Goal: Information Seeking & Learning: Find specific fact

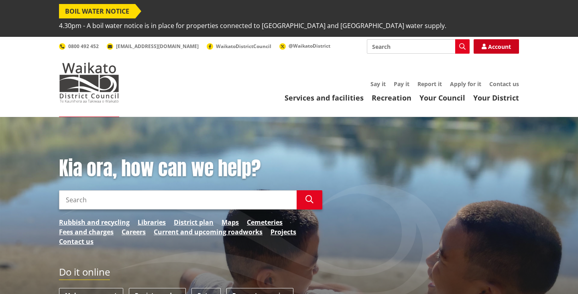
click at [491, 39] on link "Account" at bounding box center [495, 46] width 45 height 14
click at [420, 39] on input "Search" at bounding box center [418, 46] width 103 height 14
type input "water rates"
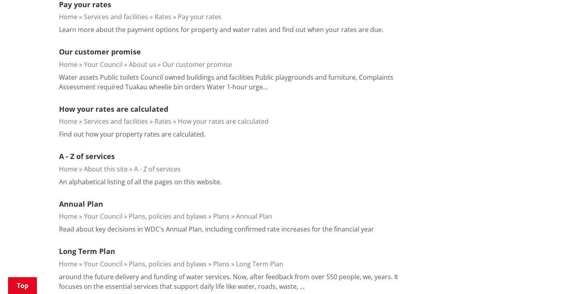
scroll to position [733, 0]
click at [93, 105] on link "How your rates are calculated" at bounding box center [113, 110] width 109 height 10
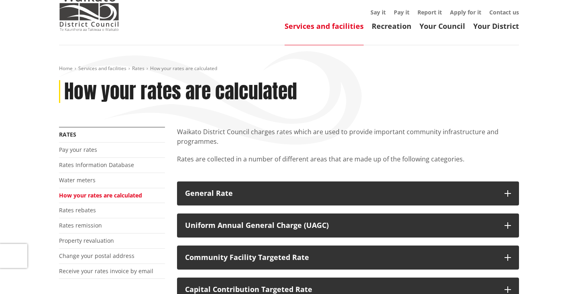
scroll to position [73, 0]
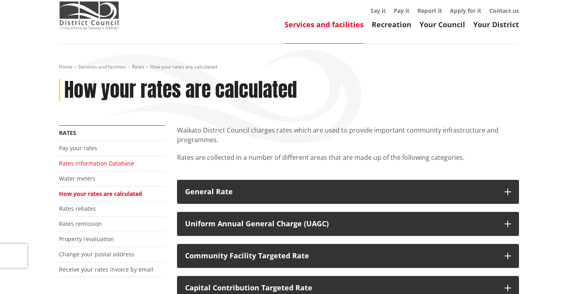
click at [90, 160] on link "Rates Information Database" at bounding box center [96, 164] width 75 height 8
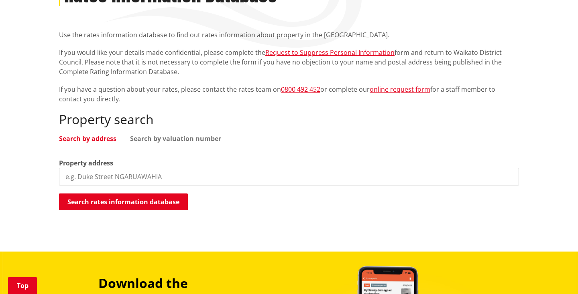
scroll to position [174, 0]
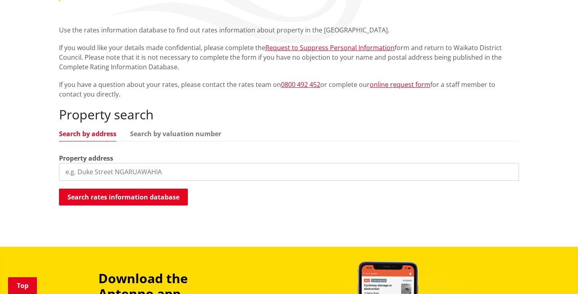
click at [87, 163] on input "search" at bounding box center [289, 172] width 460 height 18
type input "46 paki street"
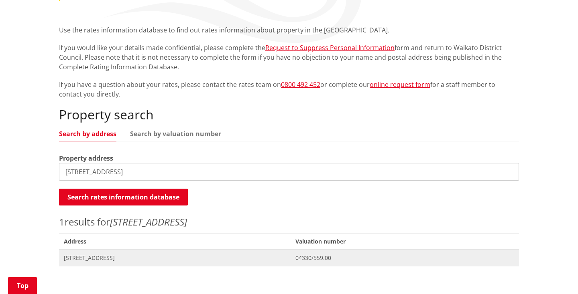
click at [89, 254] on span "46 Paki Street HUNTLY" at bounding box center [175, 258] width 222 height 8
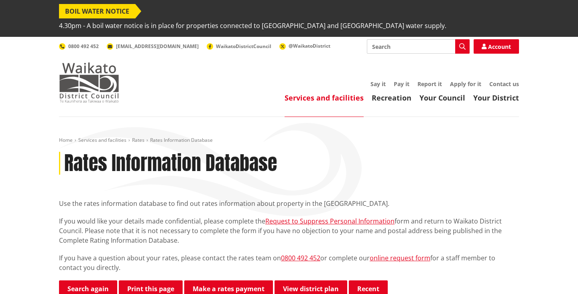
click at [74, 63] on img at bounding box center [89, 83] width 60 height 40
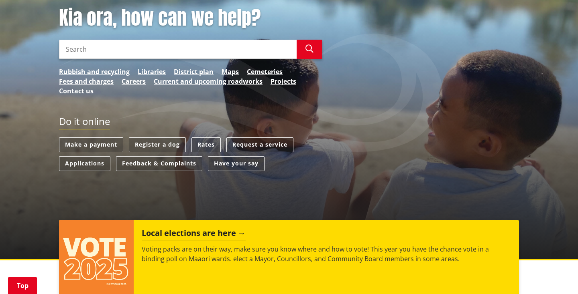
scroll to position [152, 0]
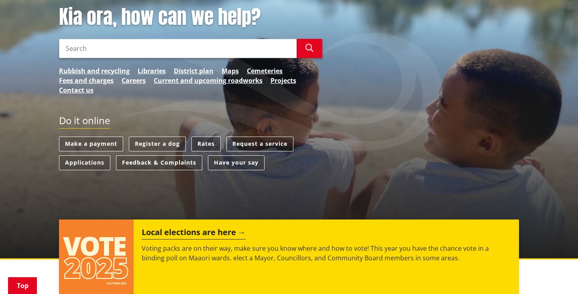
click at [203, 137] on link "Rates" at bounding box center [205, 144] width 29 height 15
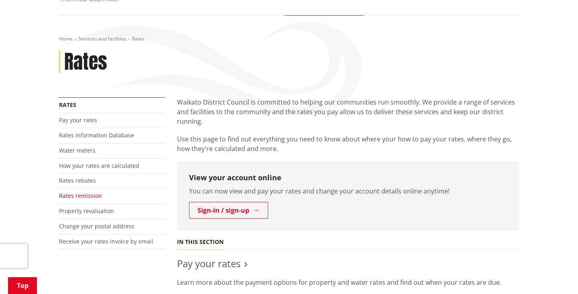
scroll to position [103, 0]
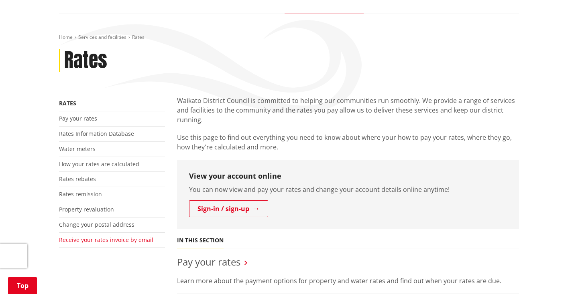
click at [79, 236] on link "Receive your rates invoice by email" at bounding box center [106, 240] width 94 height 8
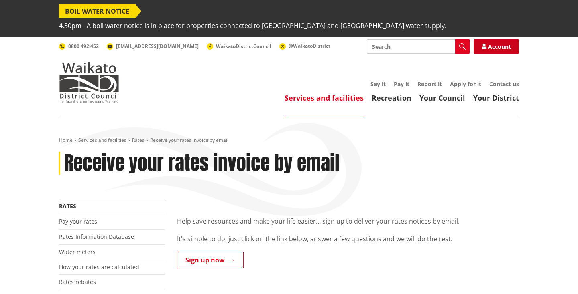
click at [490, 39] on link "Account" at bounding box center [495, 46] width 45 height 14
